Goal: Contribute content: Add original content to the website for others to see

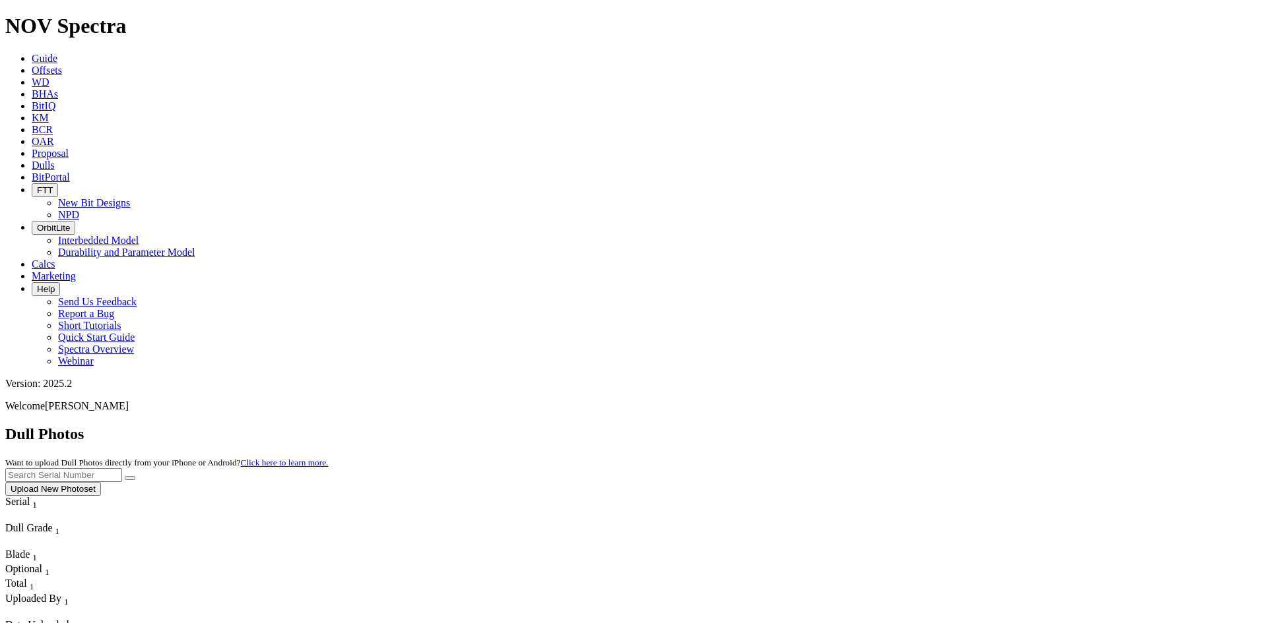
click at [101, 482] on button "Upload New Photoset" at bounding box center [53, 489] width 96 height 14
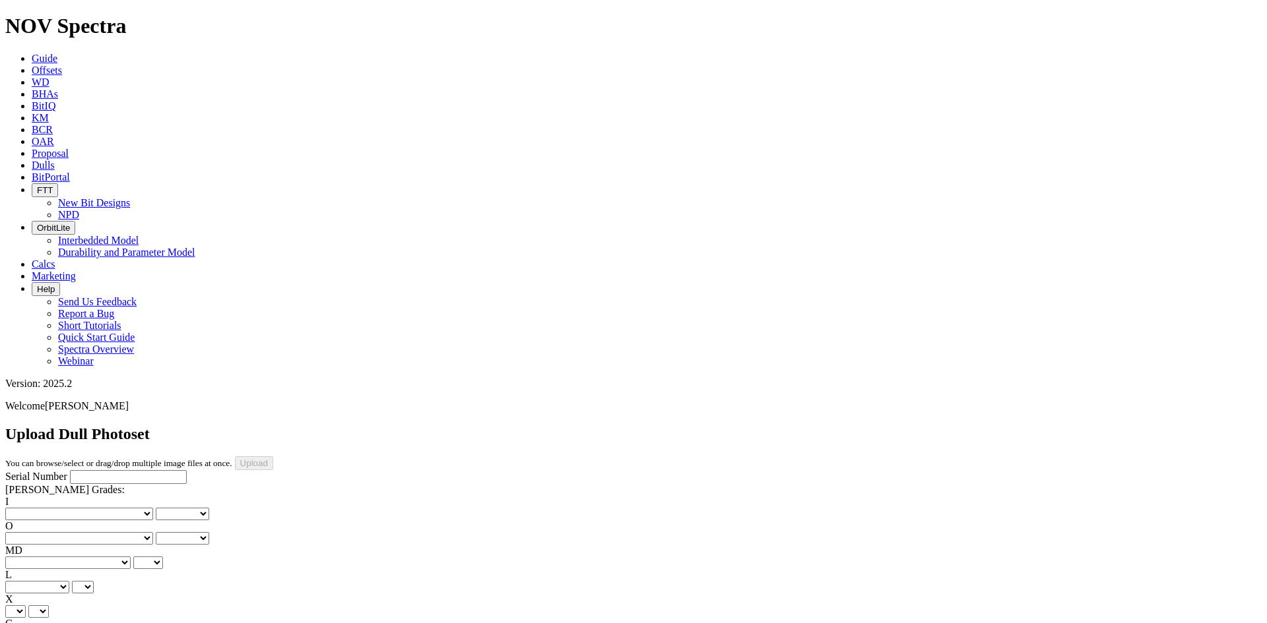
click at [73, 470] on input "Serial Number" at bounding box center [128, 477] width 117 height 14
paste input "A321476"
type input "A321476"
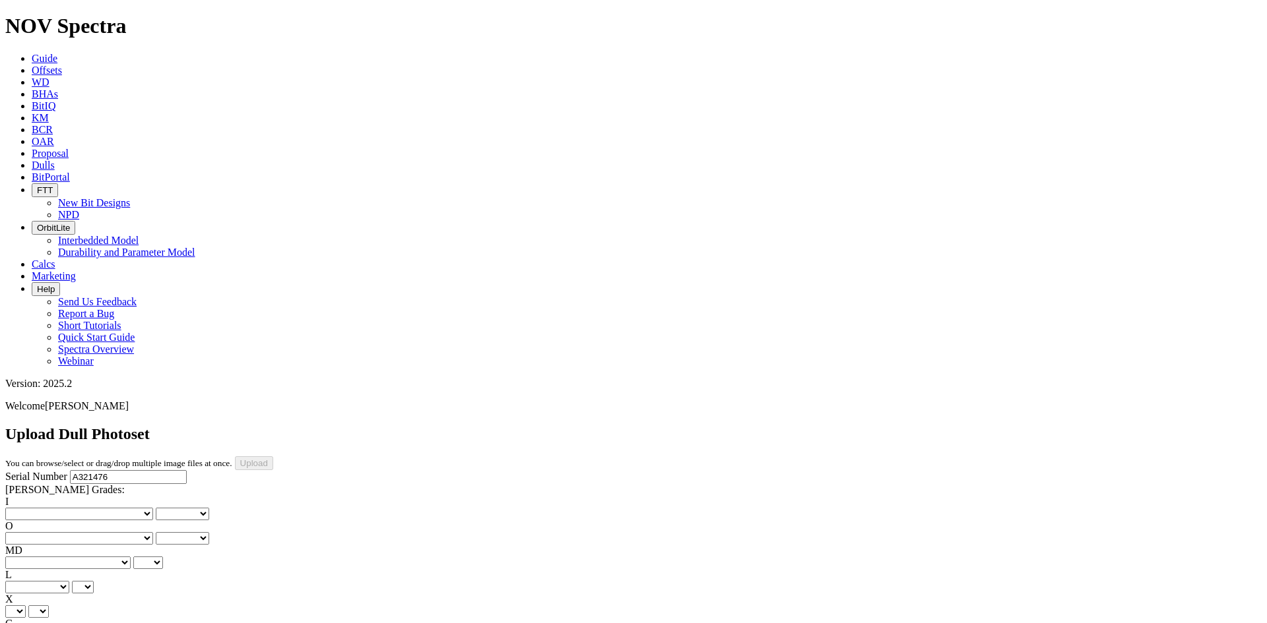
type input "[DATE]"
click at [46, 496] on div "I No lost, worn or damaged cutters 0 1 2 3 4 5 6 7 8 No diamond table left on a…" at bounding box center [633, 593] width 1256 height 195
click at [48, 508] on select "No lost, worn or damaged cutters 0 1 2 3 4 5 6 7 8 No diamond table left on any…" at bounding box center [79, 514] width 148 height 13
select select "number:1"
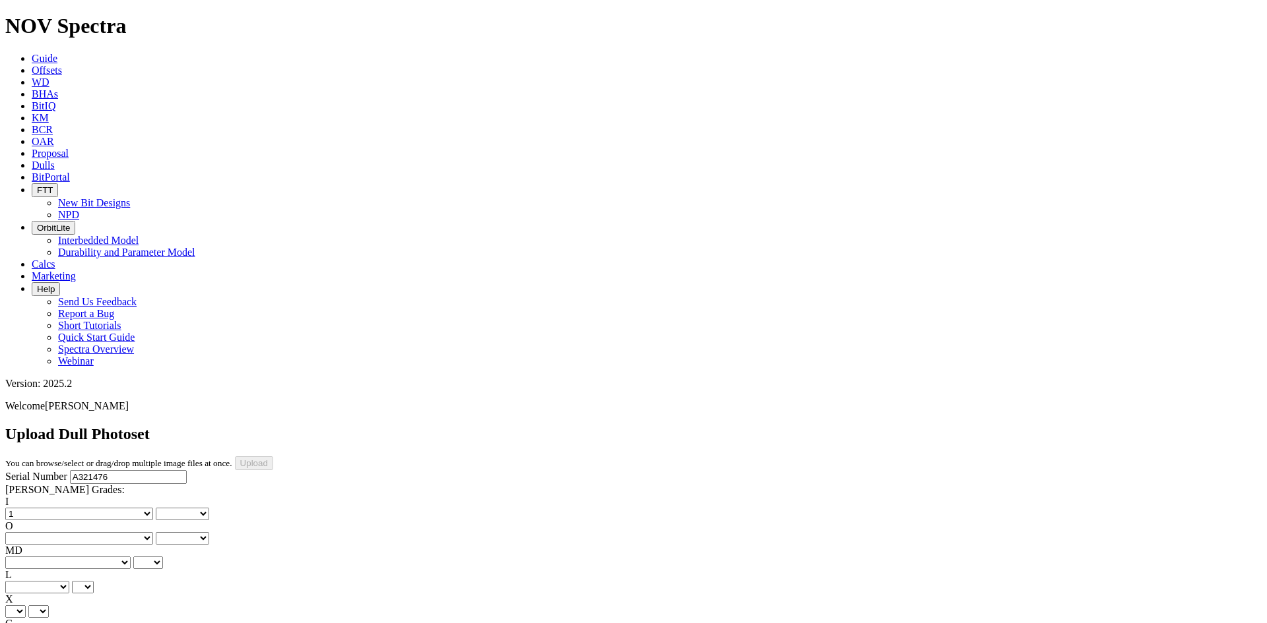
click at [26, 508] on select "No lost, worn or damaged cutters 0 1 2 3 4 5 6 7 8 No diamond table left on any…" at bounding box center [79, 514] width 148 height 13
select select "number:1"
click at [104, 532] on select "No lost, worn or damaged cutters 0 1 2 3 4 5 6 7 8 No diamond table left on any…" at bounding box center [79, 538] width 148 height 13
select select "number:1"
click at [94, 532] on select "No lost, worn or damaged cutters 0 1 2 3 4 5 6 7 8 No diamond table left on any…" at bounding box center [79, 538] width 148 height 13
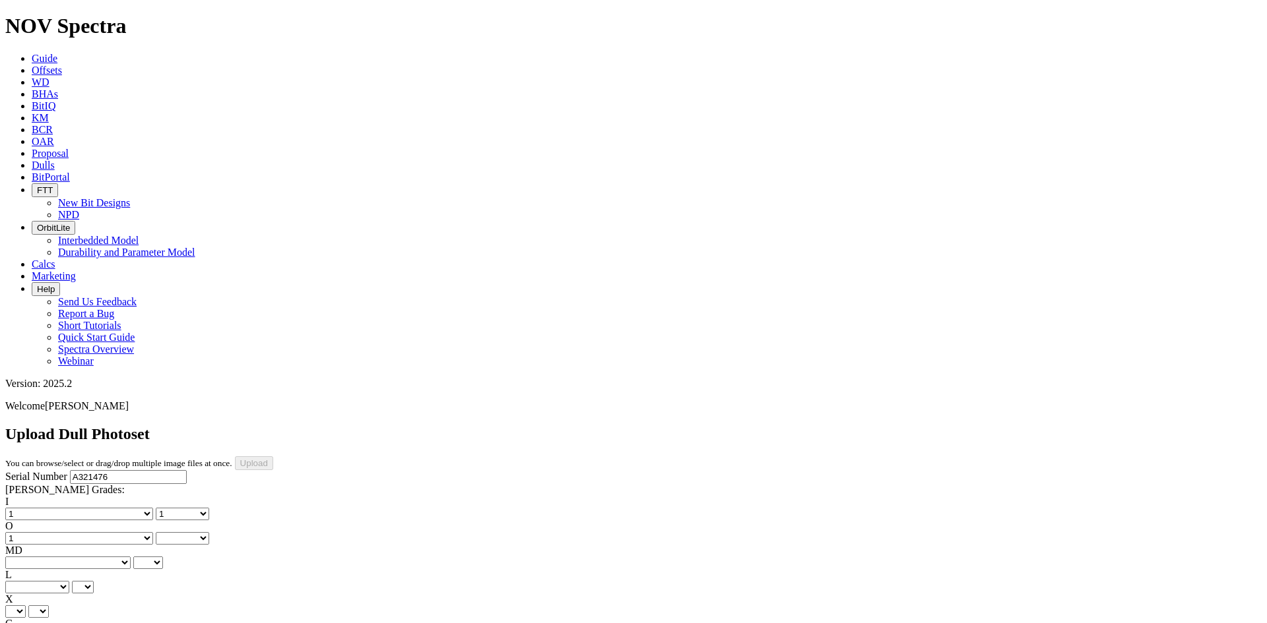
select select "number:1"
click at [53, 557] on select "BF - Bond Failure BT - Broken Teeth/Cutters BU - Balled Up Bit CR - Cored CT - …" at bounding box center [67, 563] width 125 height 13
select select "string:WT"
click at [26, 557] on select "BF - Bond Failure BT - Broken Teeth/Cutters BU - Balled Up Bit CR - Cored CT - …" at bounding box center [67, 563] width 125 height 13
select select "string:WT"
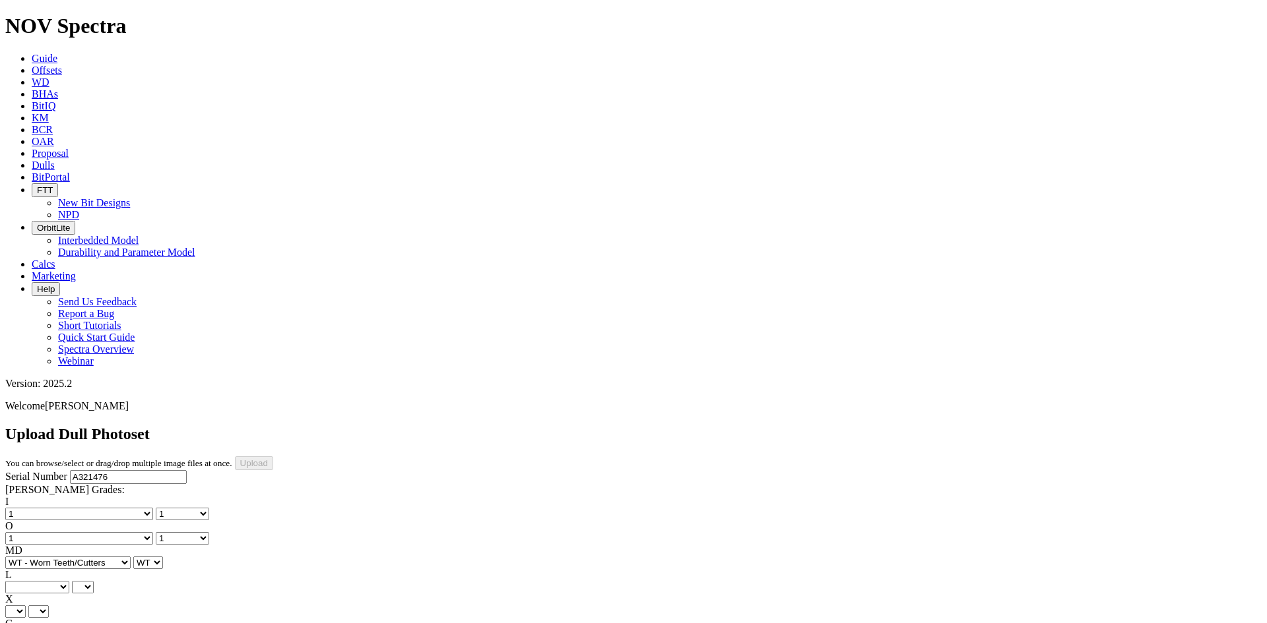
click at [69, 581] on select "A - All C - Cone G - Gauge N - Nose S - Shoulder T - Taper" at bounding box center [37, 587] width 64 height 13
select select "string:S"
click at [69, 581] on select "A - All C - Cone G - Gauge N - Nose S - Shoulder T - Taper" at bounding box center [37, 587] width 64 height 13
select select "string:S"
click at [26, 606] on select "X" at bounding box center [15, 612] width 20 height 13
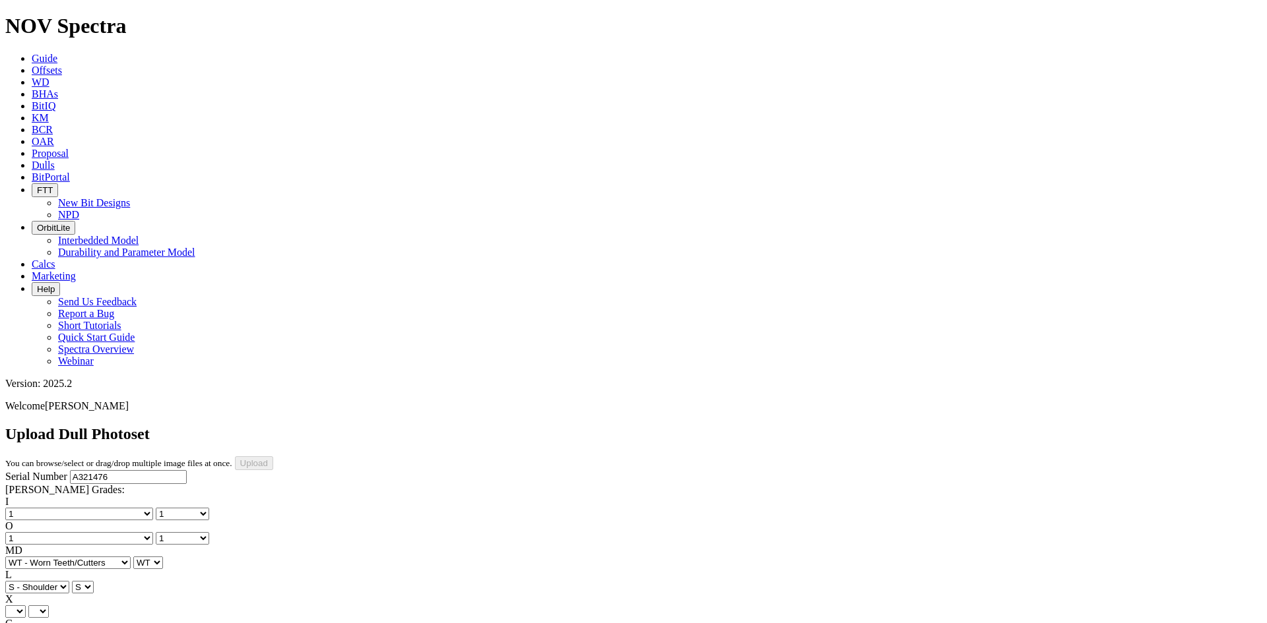
select select "string:X"
click at [26, 606] on select "X" at bounding box center [15, 612] width 20 height 13
select select "string:X"
select select "string:I"
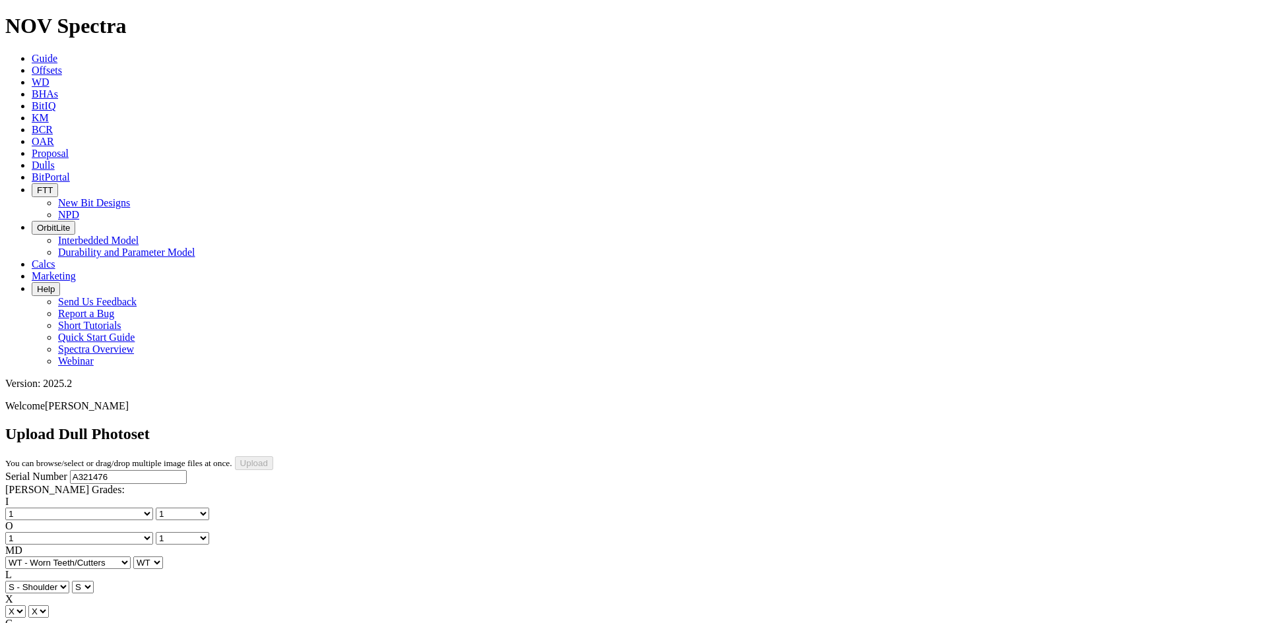
select select "string:I"
select select "string:NO"
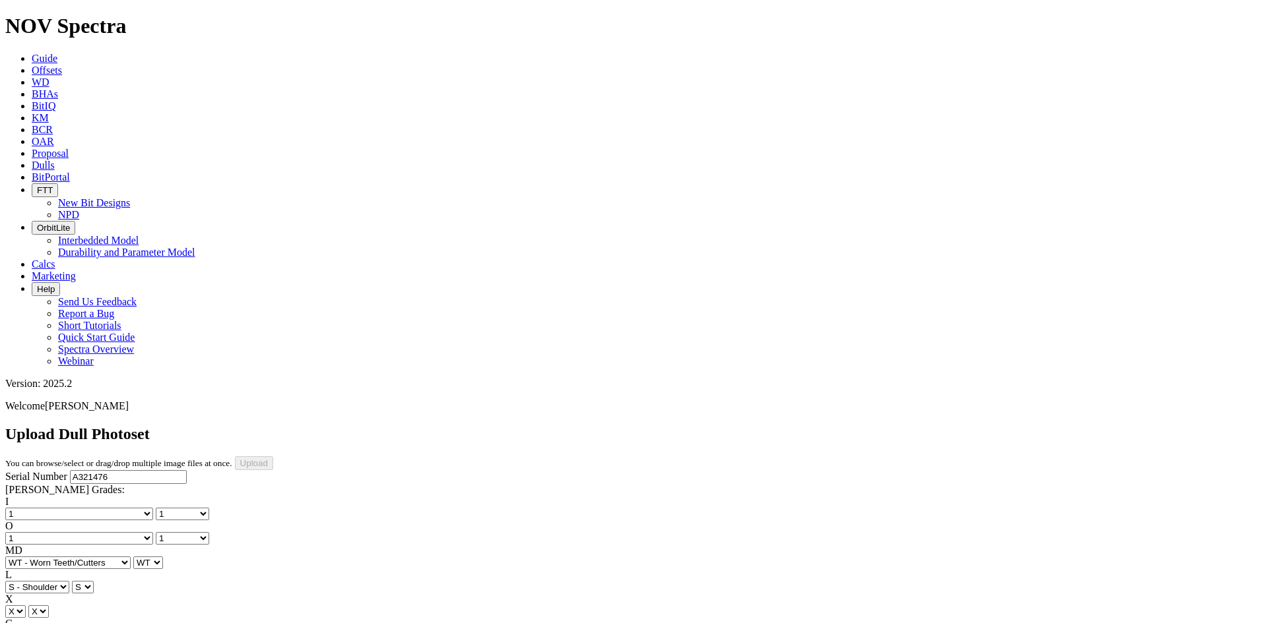
select select "string:NO"
select select "string:_"
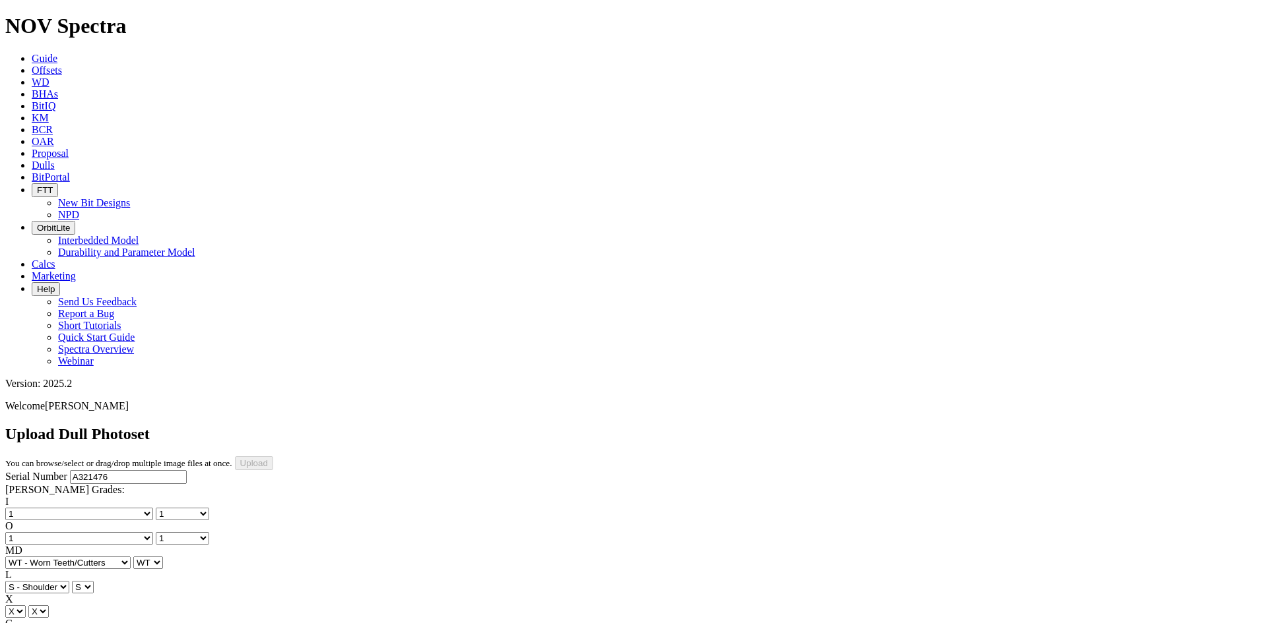
click at [115, 20] on h1 "NOV Spectra" at bounding box center [633, 26] width 1256 height 24
